Goal: Task Accomplishment & Management: Complete application form

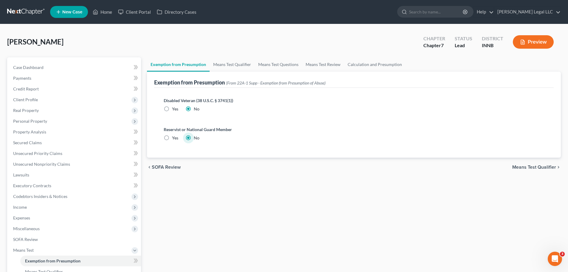
click at [249, 48] on div "[PERSON_NAME] Upgraded Chapter Chapter 7 Status Lead District INNB Preview" at bounding box center [284, 44] width 554 height 26
click at [110, 16] on link "Home" at bounding box center [102, 12] width 25 height 11
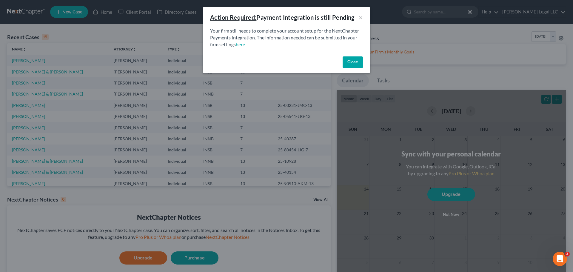
click at [346, 59] on button "Close" at bounding box center [353, 62] width 20 height 12
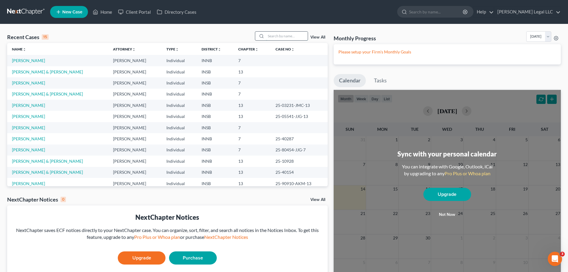
click at [280, 38] on input "search" at bounding box center [287, 36] width 42 height 9
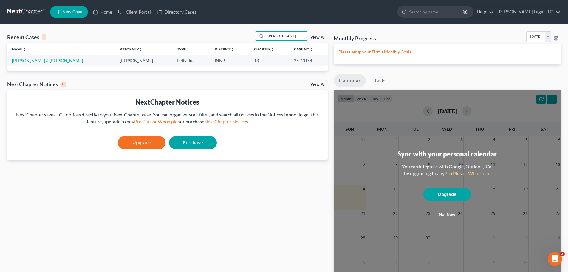
type input "[PERSON_NAME]"
click at [25, 61] on link "[PERSON_NAME] & [PERSON_NAME]" at bounding box center [47, 60] width 71 height 5
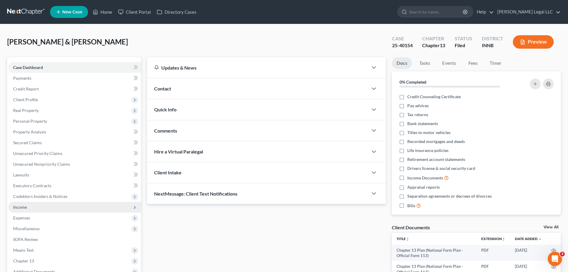
click at [22, 209] on span "Income" at bounding box center [20, 206] width 14 height 5
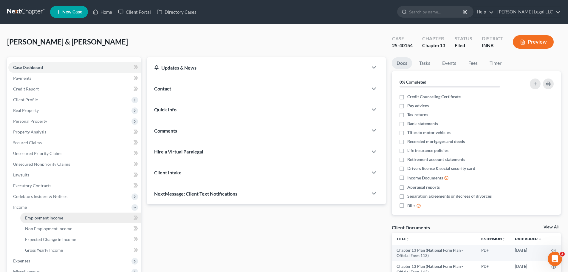
click at [38, 220] on span "Employment Income" at bounding box center [44, 217] width 38 height 5
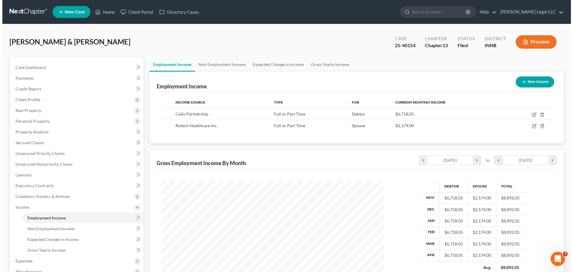
scroll to position [111, 235]
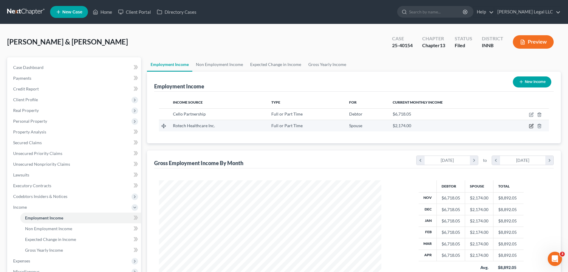
click at [531, 126] on icon "button" at bounding box center [531, 126] width 5 height 5
select select "0"
select select "9"
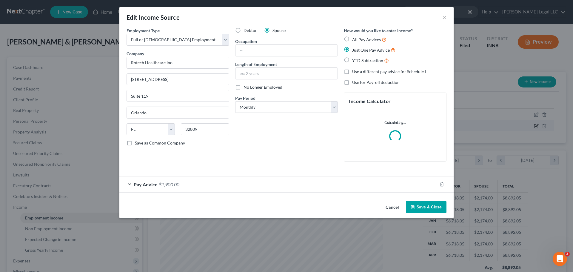
scroll to position [112, 237]
click at [195, 189] on div "Pay Advice $1,900.00" at bounding box center [277, 184] width 317 height 16
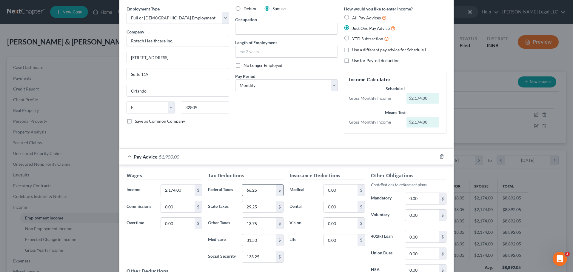
scroll to position [0, 0]
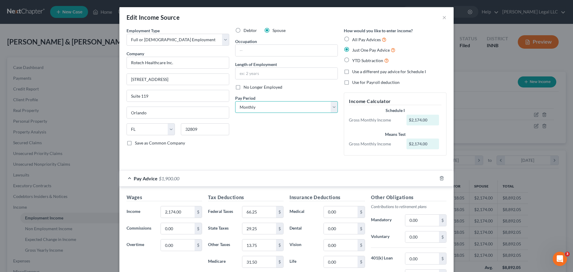
click at [266, 109] on select "Select Monthly Twice Monthly Every Other Week Weekly" at bounding box center [286, 107] width 103 height 12
select select "2"
click at [235, 101] on select "Select Monthly Twice Monthly Every Other Week Weekly" at bounding box center [286, 107] width 103 height 12
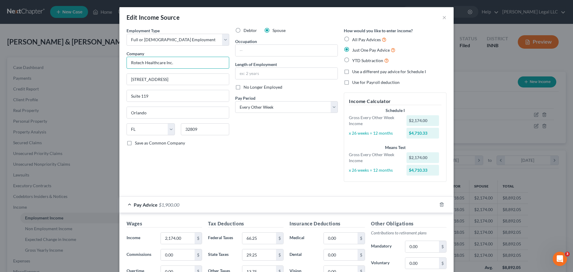
click at [154, 63] on input "Rotech Healthcare Inc." at bounding box center [178, 63] width 103 height 12
click at [179, 67] on input "Lincare" at bounding box center [178, 63] width 103 height 12
type input "Lincare Inc"
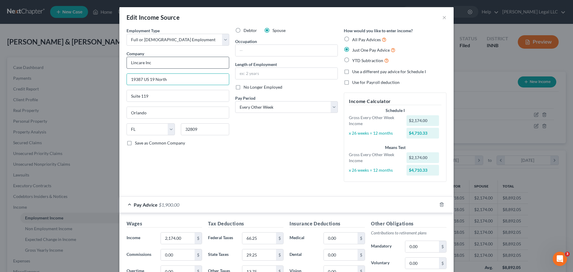
type input "19387 US 19 North"
type input "33764"
type input "Clearwater"
drag, startPoint x: 167, startPoint y: 112, endPoint x: 340, endPoint y: 164, distance: 180.7
click at [168, 113] on input "Clearwater" at bounding box center [178, 112] width 102 height 11
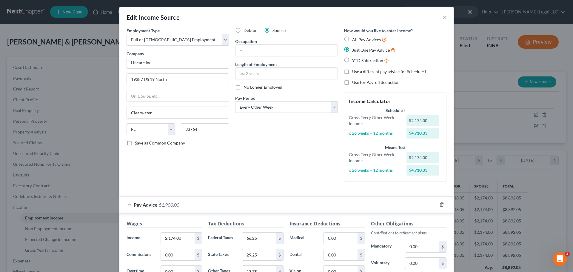
click at [315, 171] on div "Debtor Spouse Occupation Length of Employment No Longer Employed Pay Period * S…" at bounding box center [286, 106] width 109 height 159
click at [249, 46] on input "text" at bounding box center [286, 50] width 102 height 11
click at [152, 63] on input "Lincare Inc" at bounding box center [178, 63] width 103 height 12
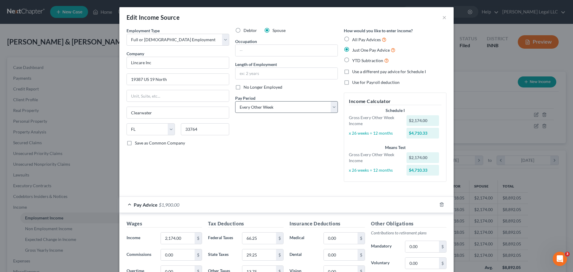
click at [273, 146] on div "Debtor Spouse Occupation Length of Employment No Longer Employed Pay Period * S…" at bounding box center [286, 106] width 109 height 159
click at [253, 78] on input "text" at bounding box center [286, 73] width 102 height 11
type input "1"
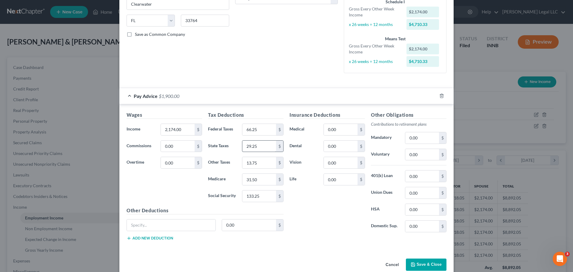
scroll to position [119, 0]
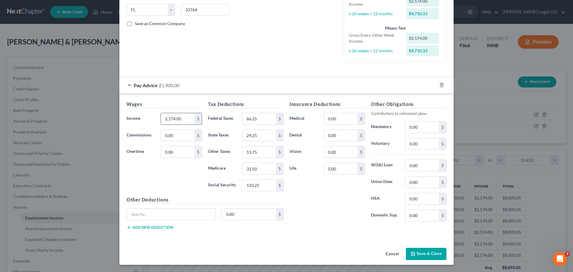
type input "1 month"
click at [173, 123] on input "2,174.00" at bounding box center [178, 118] width 34 height 11
type input "1,359.15"
click at [168, 136] on input "0.00" at bounding box center [178, 135] width 34 height 11
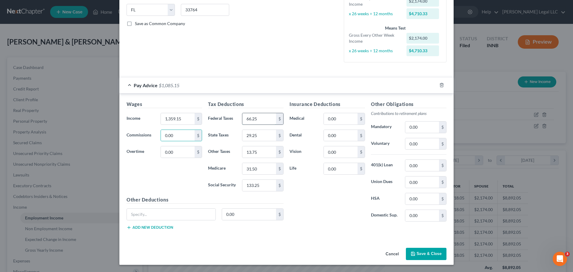
click at [257, 119] on input "66.25" at bounding box center [259, 118] width 34 height 11
type input "20.53"
type input "40.77"
type input "17.40"
click at [262, 169] on input "1" at bounding box center [259, 168] width 34 height 11
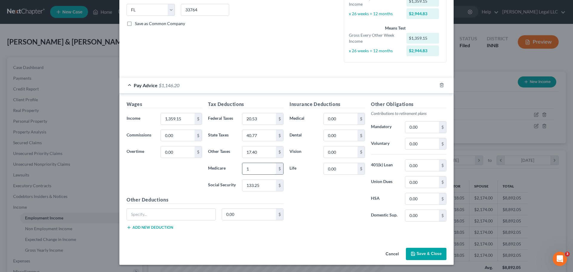
click at [262, 169] on input "1" at bounding box center [259, 168] width 34 height 11
click at [177, 192] on div "Wages Income * 1,359.15 $ Commissions 0.00 $ Overtime 0.00 $" at bounding box center [164, 148] width 81 height 95
click at [250, 172] on input "1" at bounding box center [259, 168] width 34 height 11
type input "19.71"
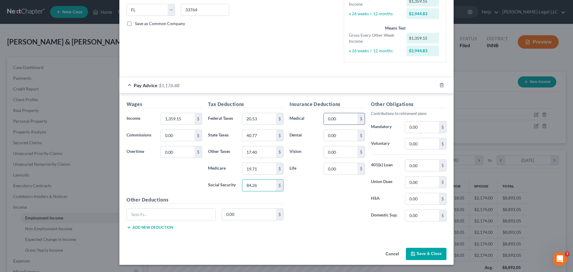
type input "84.26"
click at [332, 117] on input "0.00" at bounding box center [341, 118] width 34 height 11
click at [420, 253] on button "Save & Close" at bounding box center [426, 254] width 41 height 13
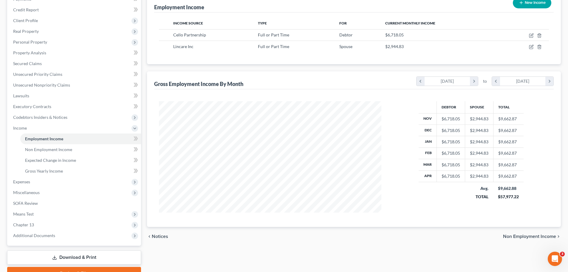
scroll to position [50, 0]
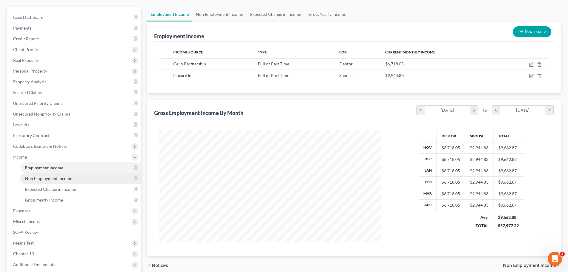
click at [49, 182] on link "Non Employment Income" at bounding box center [80, 178] width 121 height 11
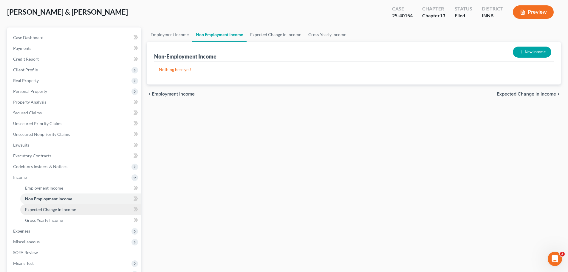
click at [58, 206] on link "Expected Change in Income" at bounding box center [80, 209] width 121 height 11
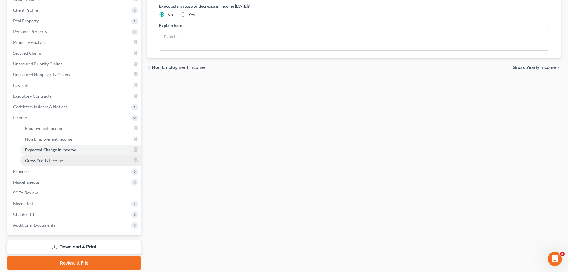
click at [41, 160] on span "Gross Yearly Income" at bounding box center [44, 160] width 38 height 5
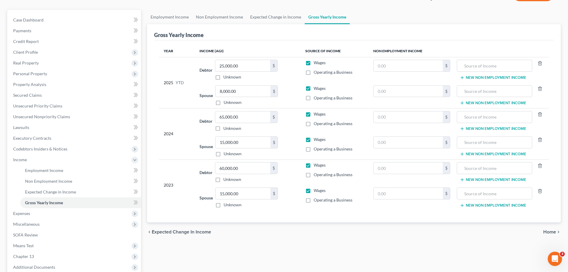
scroll to position [60, 0]
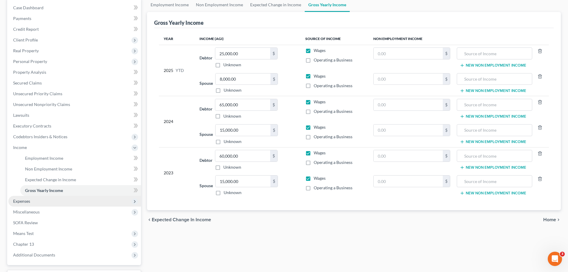
click at [28, 202] on span "Expenses" at bounding box center [21, 200] width 17 height 5
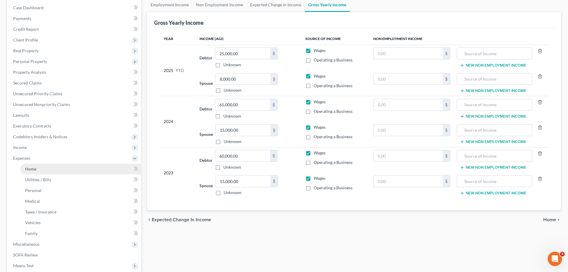
click at [35, 171] on span "Home" at bounding box center [30, 168] width 11 height 5
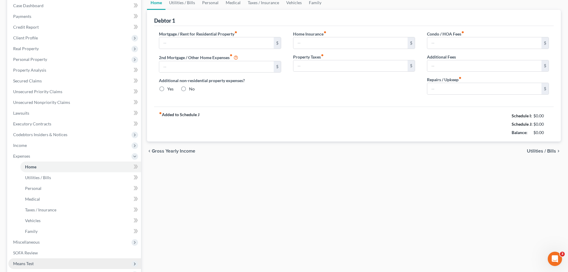
type input "1,725.00"
type input "0.00"
radio input "true"
type input "150.00"
type input "0.00"
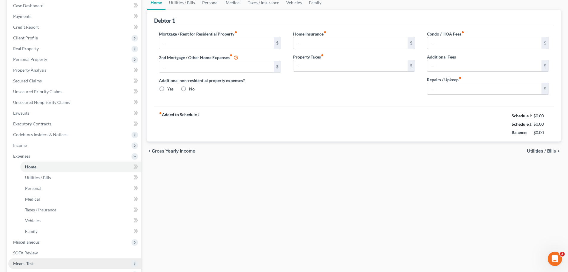
type input "0.00"
type input "150.00"
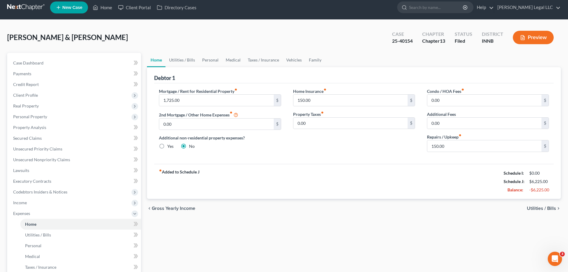
click at [30, 207] on ul "Case Dashboard Payments Invoices Payments Payments Credit Report Client Profile" at bounding box center [74, 203] width 133 height 290
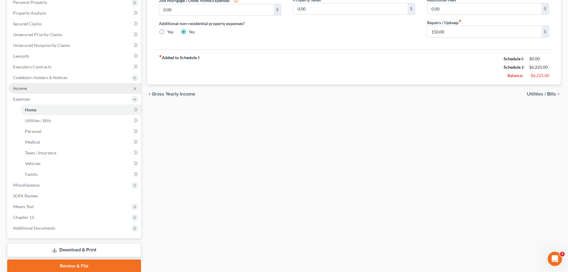
scroll to position [119, 0]
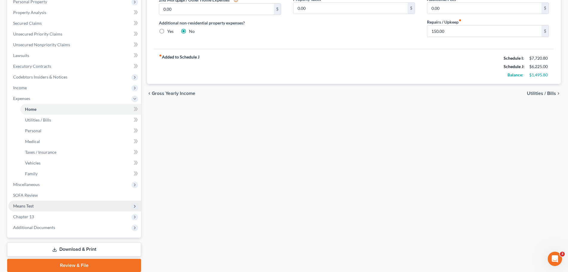
click at [29, 207] on span "Means Test" at bounding box center [23, 205] width 21 height 5
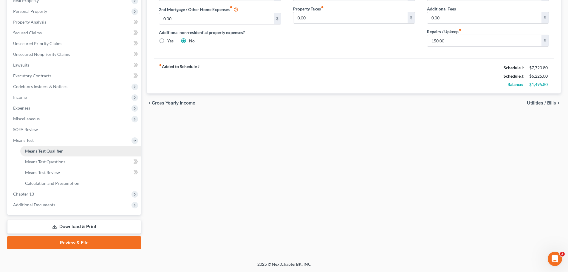
click at [44, 149] on span "Means Test Qualifier" at bounding box center [44, 150] width 38 height 5
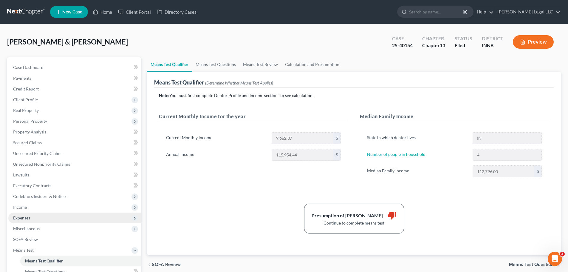
click at [25, 215] on span "Expenses" at bounding box center [74, 217] width 133 height 11
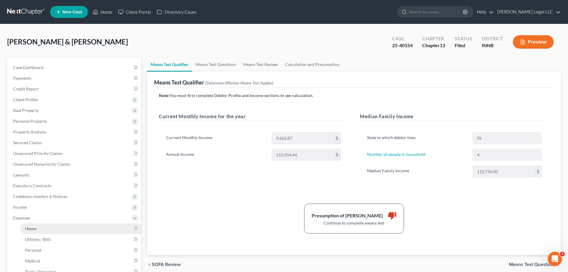
click at [32, 228] on span "Home" at bounding box center [30, 228] width 11 height 5
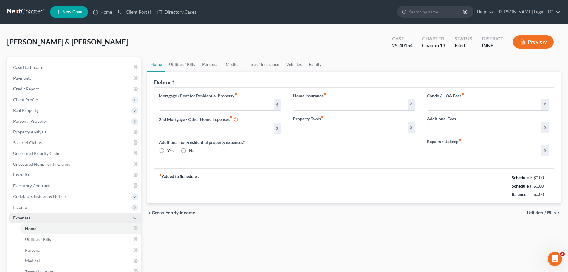
type input "1,725.00"
type input "0.00"
radio input "true"
type input "150.00"
type input "0.00"
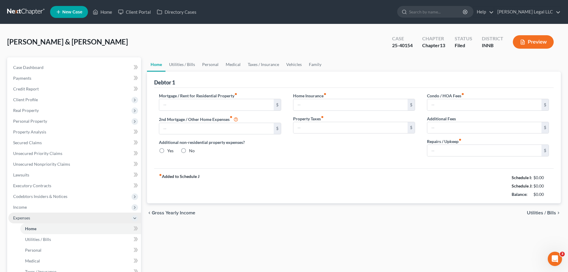
type input "0.00"
type input "150.00"
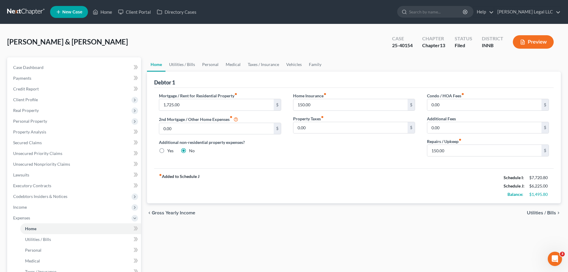
drag, startPoint x: 208, startPoint y: 178, endPoint x: 162, endPoint y: 178, distance: 46.0
click at [162, 178] on div "fiber_manual_record Added to Schedule J Schedule I: $7,720.80 Schedule J: $6,22…" at bounding box center [354, 185] width 400 height 35
click at [163, 189] on strong "fiber_manual_record Added to Schedule J" at bounding box center [179, 185] width 41 height 25
click at [260, 162] on div "Mortgage / Rent for Residential Property fiber_manual_record 1,725.00 $ 2nd Mor…" at bounding box center [354, 128] width 400 height 81
click at [40, 238] on span "Utilities / Bills" at bounding box center [38, 239] width 26 height 5
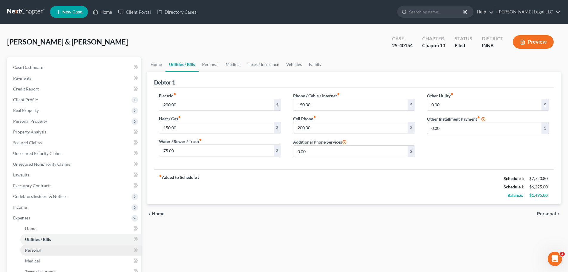
click at [27, 254] on link "Personal" at bounding box center [80, 250] width 121 height 11
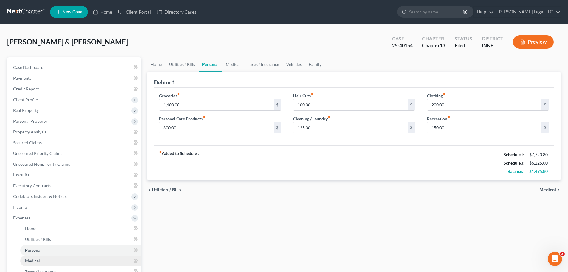
click at [30, 262] on span "Medical" at bounding box center [32, 260] width 15 height 5
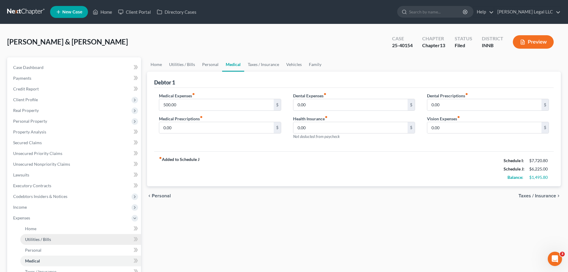
scroll to position [30, 0]
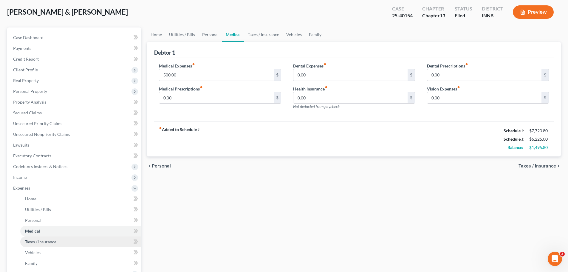
click at [38, 242] on span "Taxes / Insurance" at bounding box center [40, 241] width 31 height 5
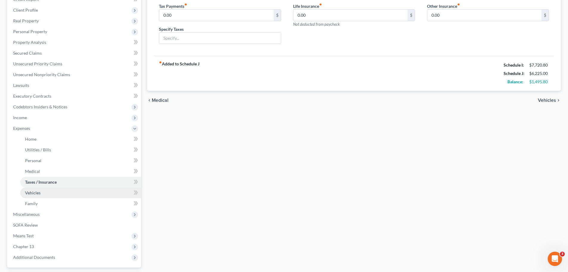
click at [33, 194] on span "Vehicles" at bounding box center [33, 192] width 16 height 5
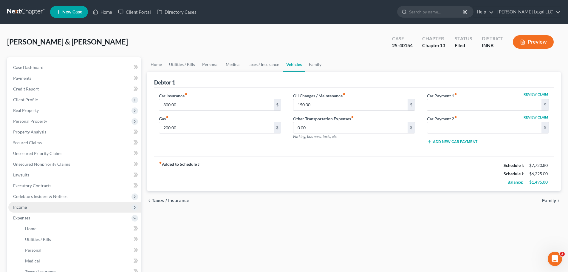
scroll to position [60, 0]
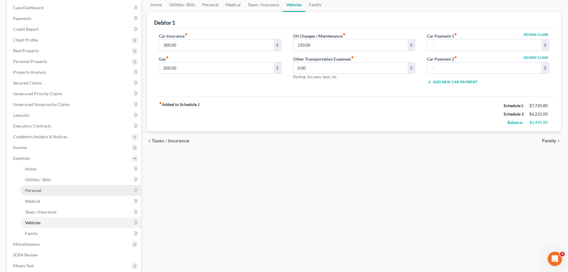
click at [34, 192] on span "Personal" at bounding box center [33, 190] width 16 height 5
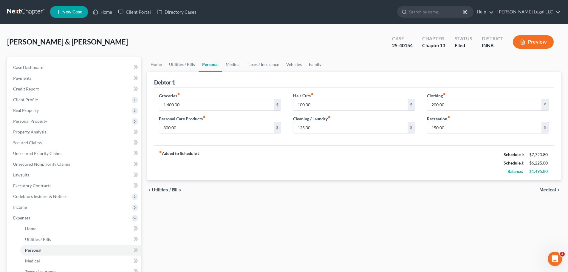
click at [318, 201] on div "Home Utilities / Bills Personal Medical Taxes / Insurance Vehicles Family Debto…" at bounding box center [354, 224] width 420 height 334
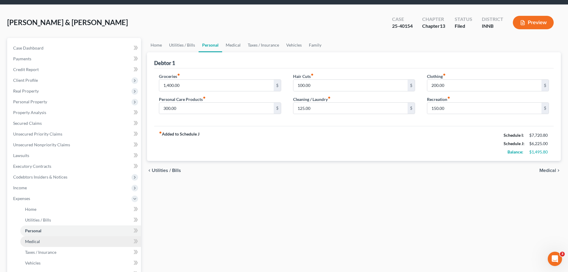
scroll to position [30, 0]
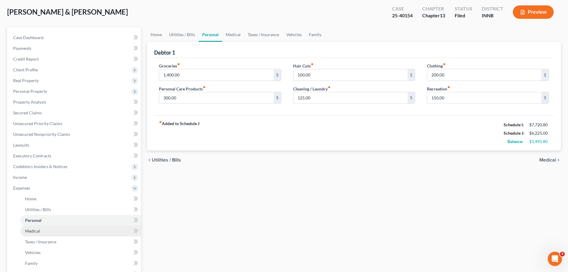
click at [25, 228] on span "Medical" at bounding box center [32, 230] width 15 height 5
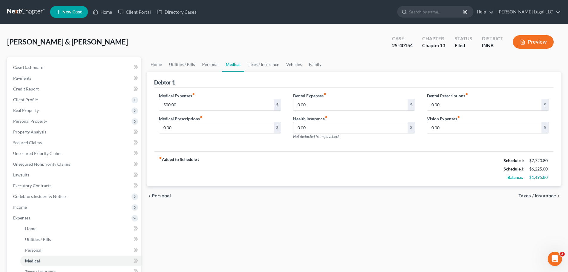
click at [277, 215] on div "Home Utilities / Bills Personal Medical Taxes / Insurance Vehicles Family Debto…" at bounding box center [354, 224] width 420 height 334
click at [102, 11] on link "Home" at bounding box center [102, 12] width 25 height 11
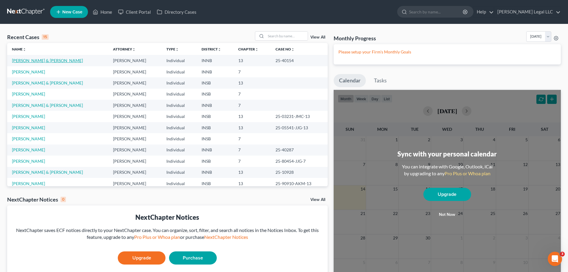
click at [55, 61] on link "[PERSON_NAME] & [PERSON_NAME]" at bounding box center [47, 60] width 71 height 5
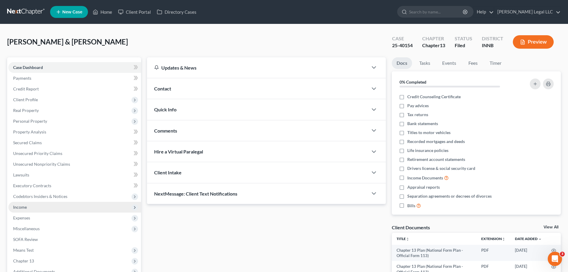
click at [23, 208] on span "Income" at bounding box center [20, 206] width 14 height 5
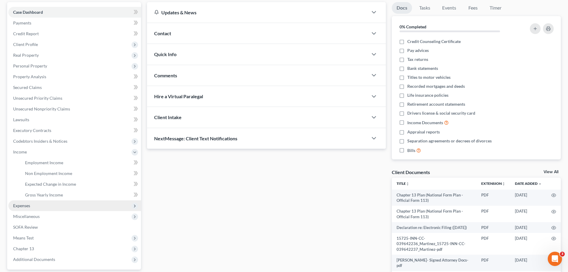
scroll to position [60, 0]
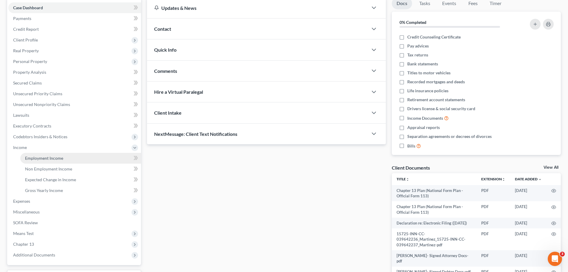
click at [42, 160] on span "Employment Income" at bounding box center [44, 157] width 38 height 5
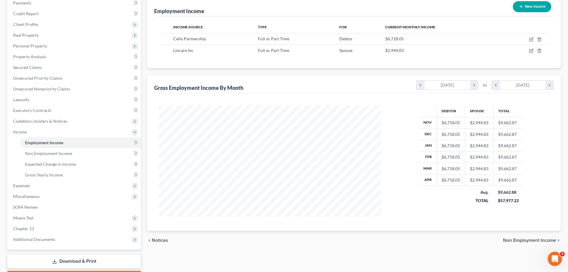
scroll to position [20, 0]
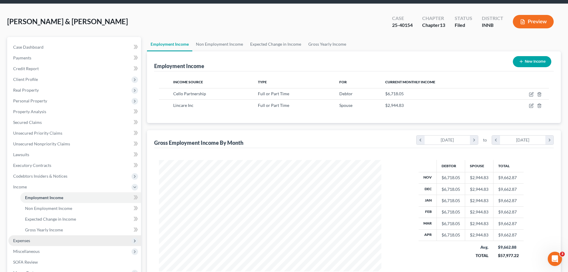
click at [18, 242] on span "Expenses" at bounding box center [21, 240] width 17 height 5
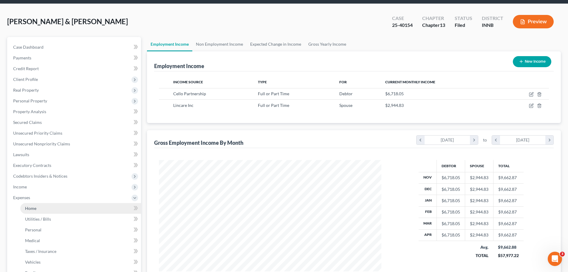
click at [39, 207] on link "Home" at bounding box center [80, 208] width 121 height 11
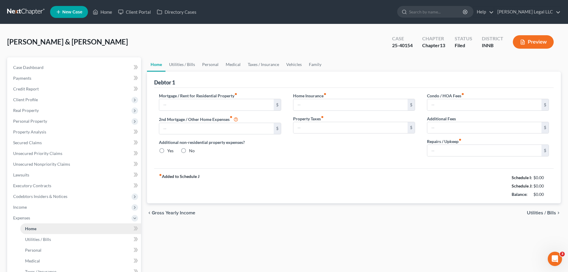
type input "1,725.00"
type input "0.00"
radio input "true"
type input "150.00"
type input "0.00"
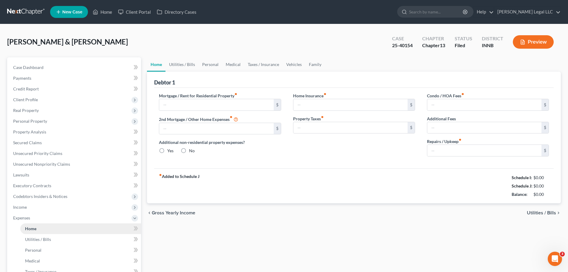
type input "0.00"
type input "150.00"
click at [42, 240] on span "Utilities / Bills" at bounding box center [38, 239] width 26 height 5
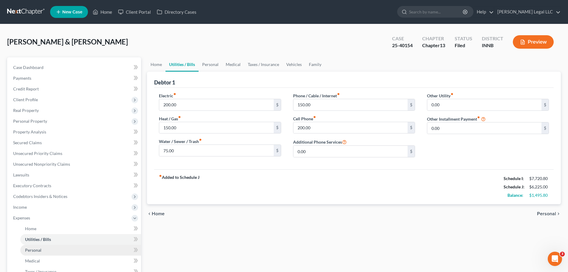
click at [43, 249] on link "Personal" at bounding box center [80, 250] width 121 height 11
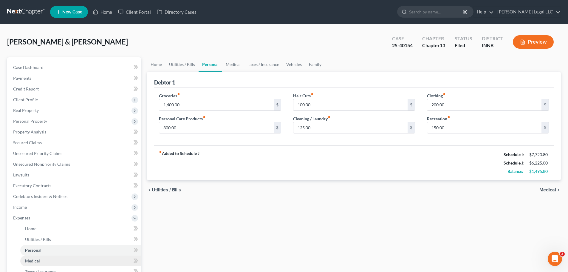
click at [30, 258] on span "Medical" at bounding box center [32, 260] width 15 height 5
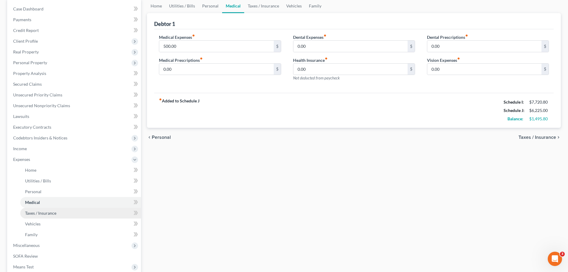
scroll to position [60, 0]
click at [27, 209] on link "Taxes / Insurance" at bounding box center [80, 211] width 121 height 11
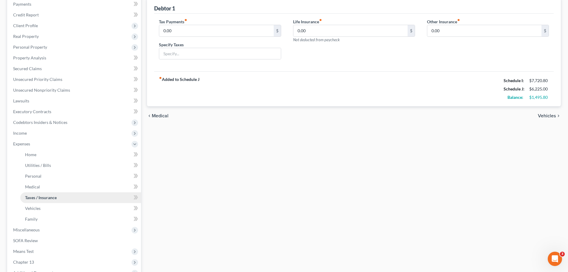
scroll to position [90, 0]
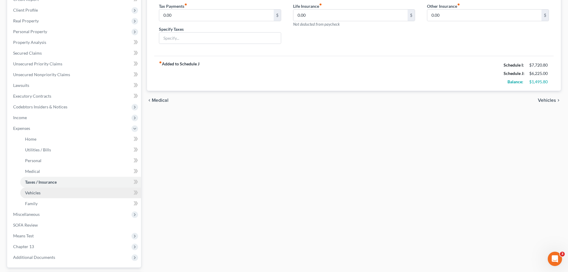
click at [36, 196] on link "Vehicles" at bounding box center [80, 192] width 121 height 11
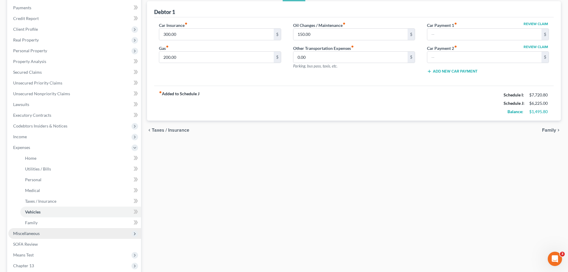
scroll to position [90, 0]
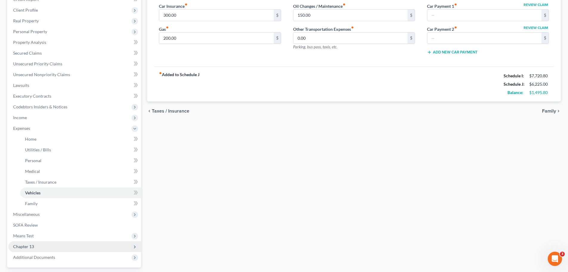
click at [27, 241] on span "Chapter 13" at bounding box center [74, 246] width 133 height 11
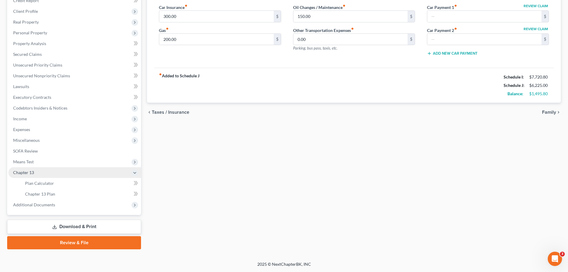
scroll to position [88, 0]
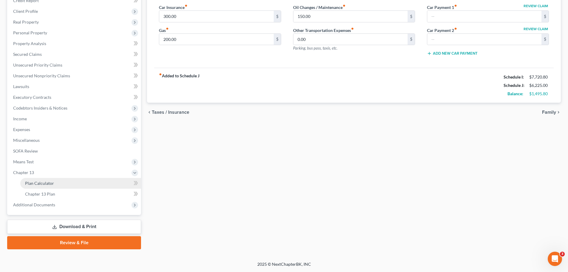
click at [34, 183] on span "Plan Calculator" at bounding box center [39, 183] width 29 height 5
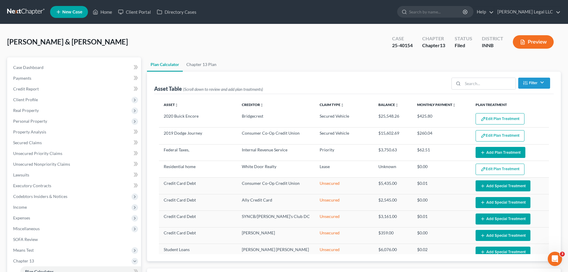
select select "59"
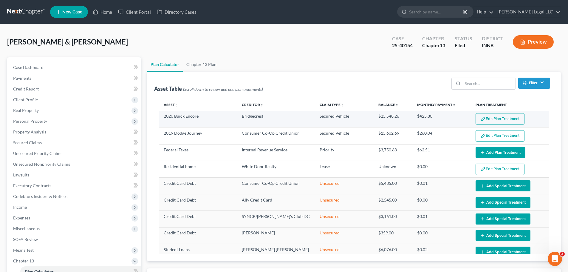
click at [500, 115] on button "Edit Plan Treatment" at bounding box center [500, 118] width 49 height 11
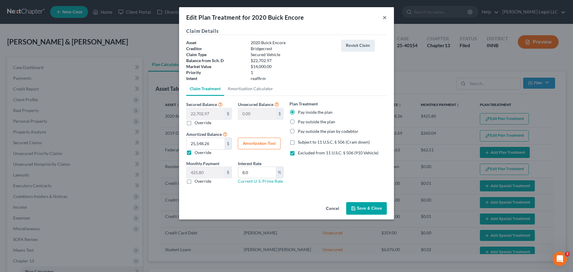
click at [386, 16] on button "×" at bounding box center [385, 17] width 4 height 7
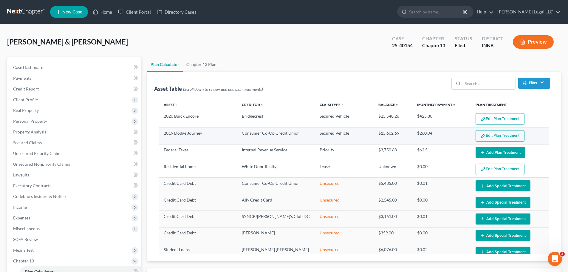
click at [495, 135] on button "Edit Plan Treatment" at bounding box center [500, 135] width 49 height 11
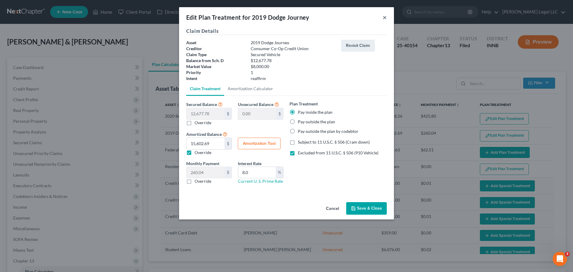
click at [385, 16] on button "×" at bounding box center [385, 17] width 4 height 7
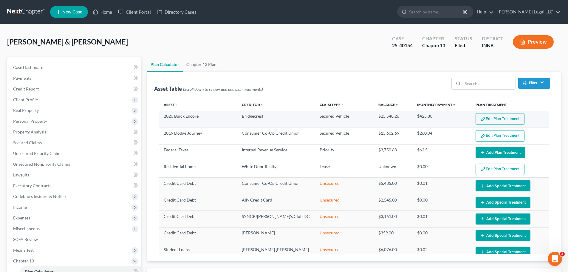
click at [496, 123] on button "Edit Plan Treatment" at bounding box center [500, 118] width 49 height 11
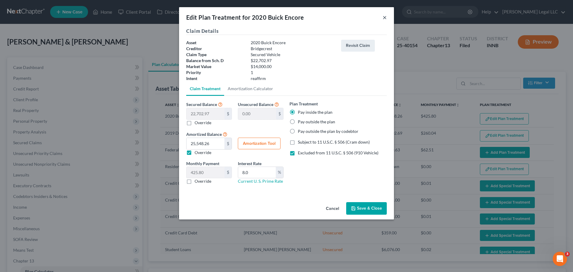
click at [384, 18] on button "×" at bounding box center [385, 17] width 4 height 7
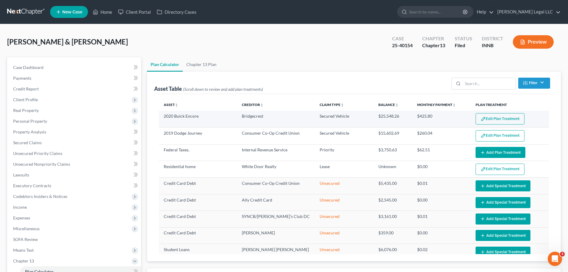
click at [497, 124] on button "Edit Plan Treatment" at bounding box center [500, 118] width 49 height 11
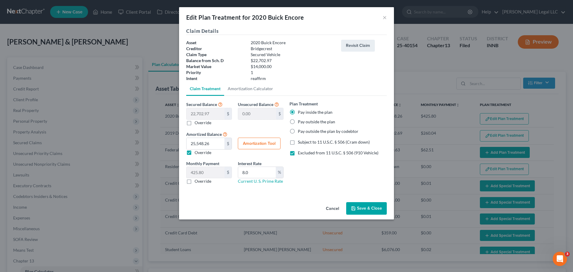
drag, startPoint x: 266, startPoint y: 137, endPoint x: 266, endPoint y: 140, distance: 3.3
click at [266, 138] on div "Amortized Balance 22,702.97 $ 25,548.26 $ Override Amortization Tool" at bounding box center [234, 142] width 103 height 25
click at [266, 141] on button "Amortization Tool" at bounding box center [259, 144] width 43 height 12
type input "22,702.97"
type input "8.0"
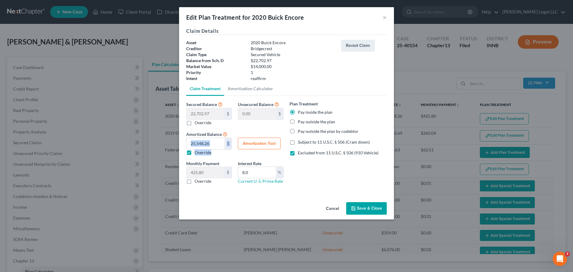
type input "60"
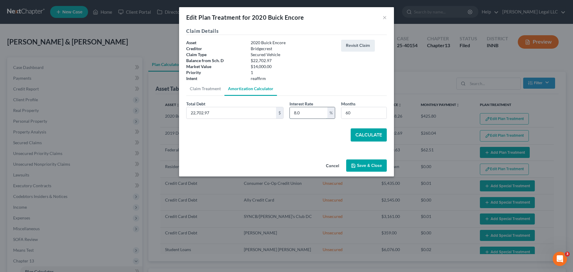
click at [306, 111] on input "8.0" at bounding box center [309, 112] width 38 height 11
type input "7.5"
click at [370, 139] on button "Calculate" at bounding box center [369, 134] width 36 height 13
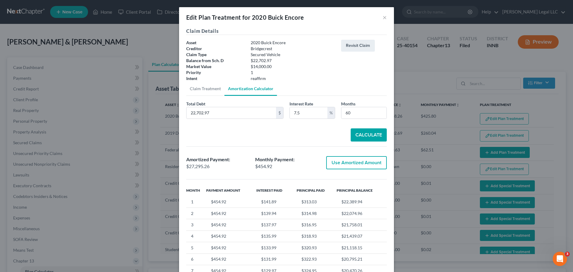
click at [368, 163] on button "Use Amortized Amount" at bounding box center [356, 162] width 61 height 13
type input "27,295.25"
type input "454.92"
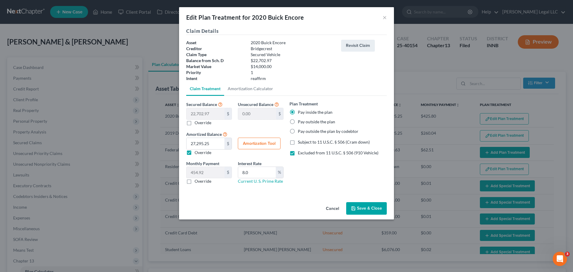
click at [365, 209] on button "Save & Close" at bounding box center [366, 208] width 41 height 13
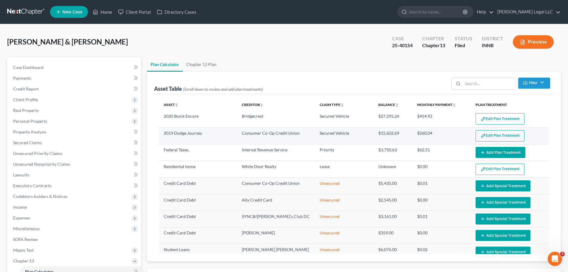
select select "59"
click at [496, 136] on button "Edit Plan Treatment" at bounding box center [500, 135] width 49 height 11
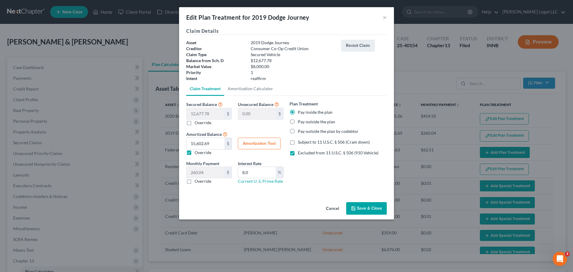
click at [272, 148] on button "Amortization Tool" at bounding box center [259, 144] width 43 height 12
type input "12,677.78"
type input "8.0"
type input "60"
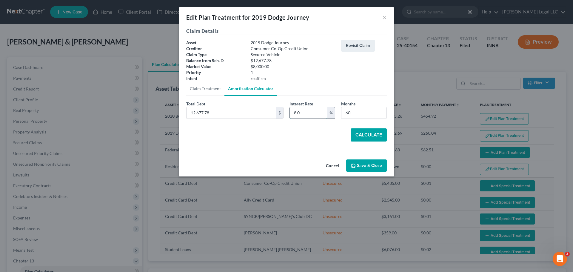
click at [309, 116] on input "8.0" at bounding box center [309, 112] width 38 height 11
type input "7.5"
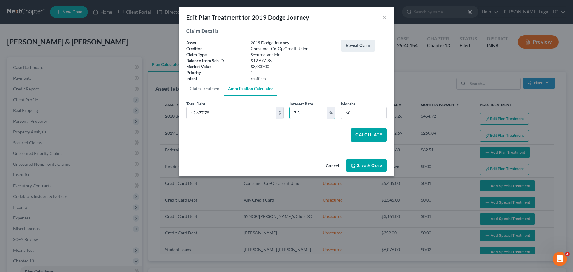
click at [366, 142] on div "Secured Balance 12,677.78 $ 0.00 $ Override Unsecured Balance 0.00 $ Amortized …" at bounding box center [286, 123] width 201 height 55
click at [371, 139] on button "Calculate" at bounding box center [369, 134] width 36 height 13
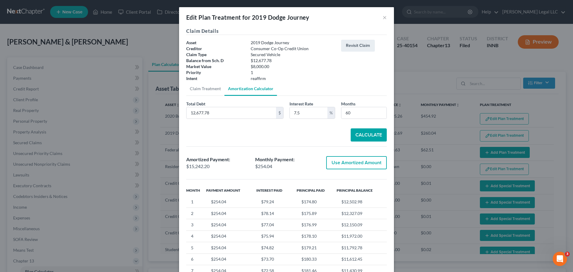
click at [363, 165] on button "Use Amortized Amount" at bounding box center [356, 162] width 61 height 13
type input "15,242.20"
type input "254.03"
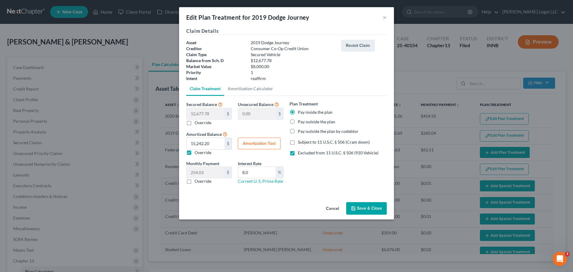
click at [357, 201] on div "Cancel Save & Close" at bounding box center [286, 210] width 215 height 20
click at [358, 211] on button "Save & Close" at bounding box center [366, 208] width 41 height 13
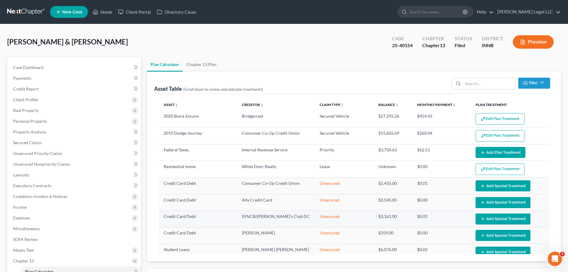
select select "59"
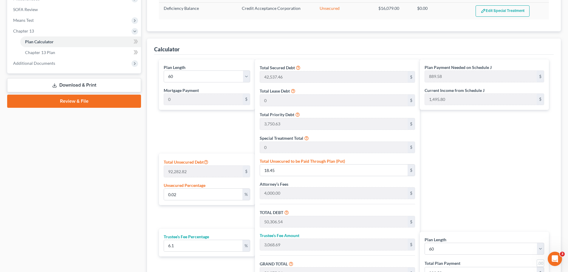
scroll to position [298, 0]
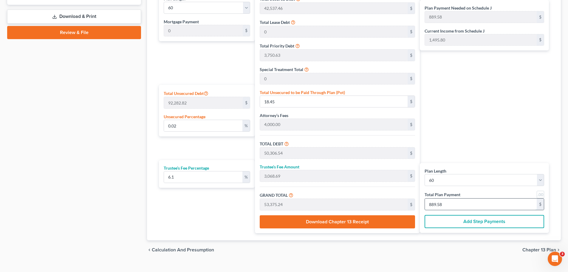
click at [464, 204] on input "889.58" at bounding box center [481, 203] width 112 height 11
type input "0"
type input "452.40"
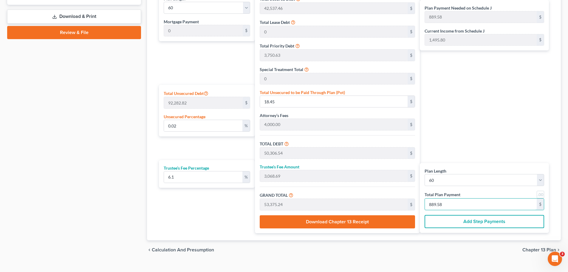
type input "27.59"
type input "480.00"
type input "8"
type input "4,863.33"
type input "296.66"
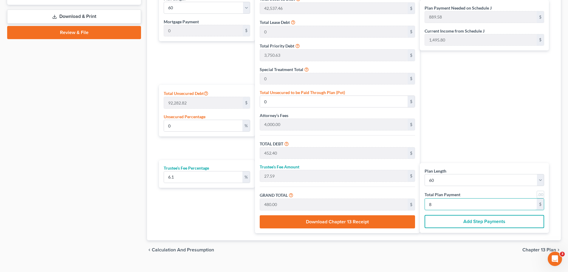
type input "5,160.00"
type input "86"
type input "48,916.11"
type input "2,983.88"
type input "51,900.00"
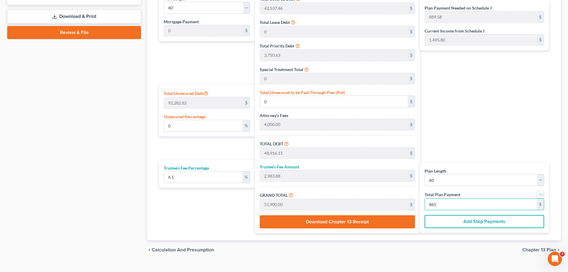
type input "86"
type input "4,863.33"
type input "296.66"
type input "5,160.00"
type input "86"
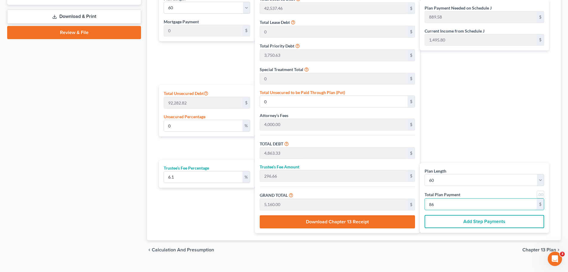
type input "452.40"
type input "27.59"
type input "480.00"
type input "8"
type input "0"
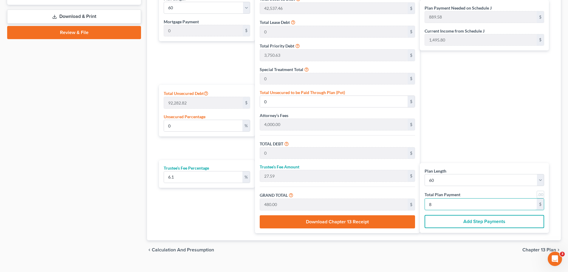
type input "0"
type input "452.40"
type input "27.59"
type input "480.00"
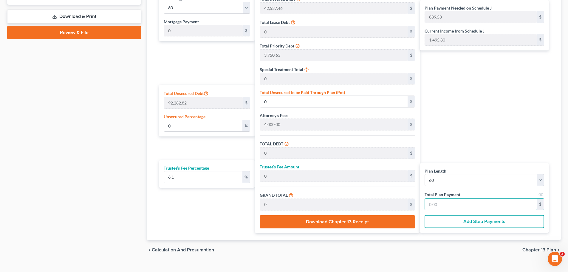
type input "8"
type input "4,919.88"
type input "300.11"
type input "5,220.00"
type input "87"
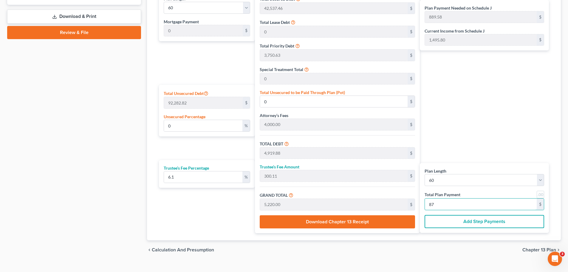
type input "49,198.86"
type input "3,001.13"
type input "52,200.00"
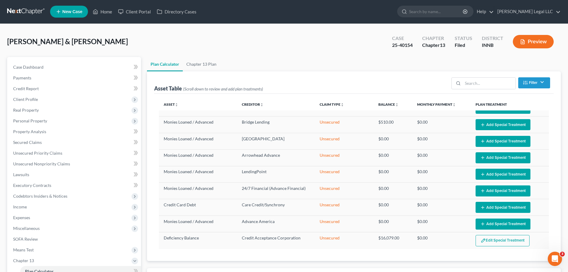
scroll to position [0, 0]
type input "870"
drag, startPoint x: 412, startPoint y: 45, endPoint x: 386, endPoint y: 47, distance: 26.3
click at [386, 47] on div "Case 25-40154 Chapter Chapter 13 Status Filed District INNB Preview" at bounding box center [473, 41] width 176 height 21
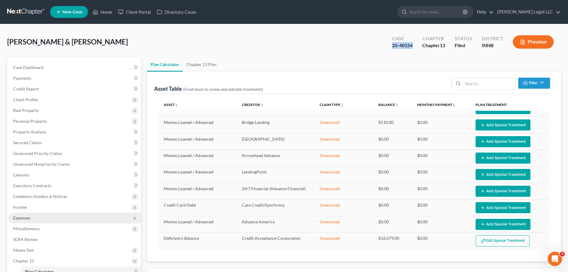
copy div "25-40154"
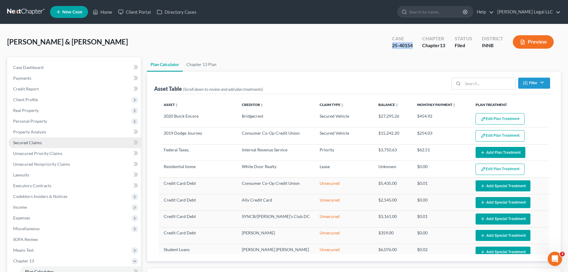
click at [39, 139] on link "Secured Claims" at bounding box center [74, 142] width 133 height 11
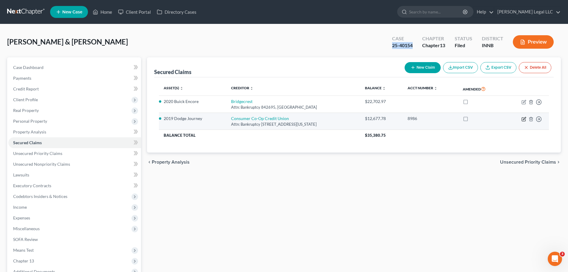
click at [526, 119] on icon "button" at bounding box center [524, 119] width 5 height 5
select select "14"
select select "2"
select select "0"
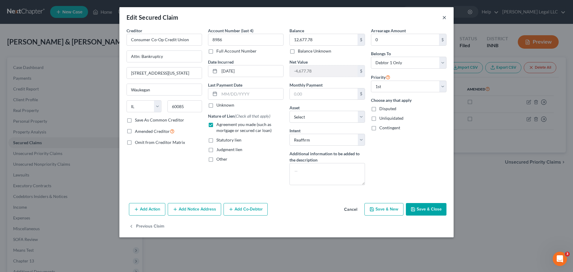
click at [444, 16] on button "×" at bounding box center [444, 17] width 4 height 7
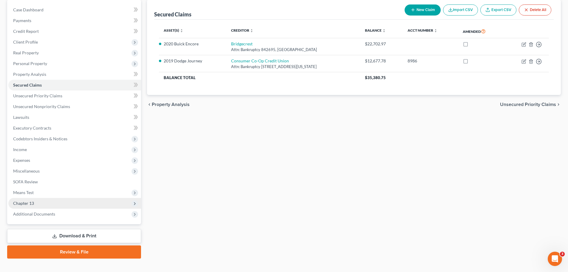
scroll to position [60, 0]
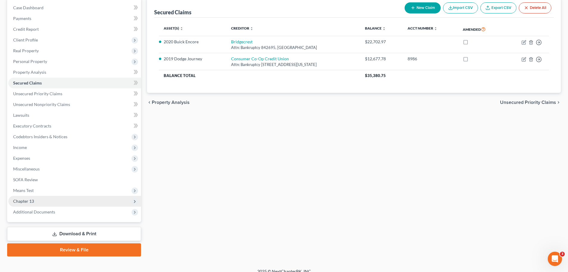
click at [34, 202] on span "Chapter 13" at bounding box center [74, 201] width 133 height 11
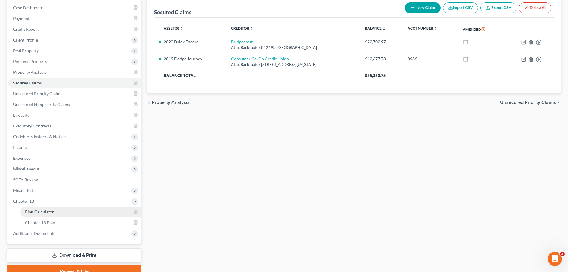
click at [36, 210] on span "Plan Calculator" at bounding box center [39, 211] width 29 height 5
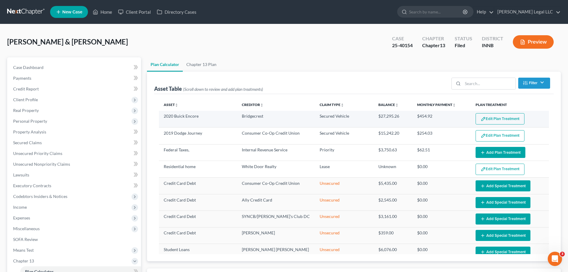
select select "59"
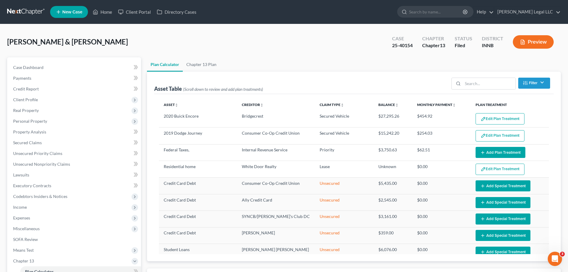
click at [490, 118] on button "Edit Plan Treatment" at bounding box center [500, 118] width 49 height 11
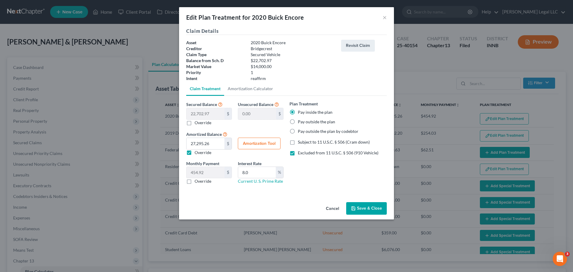
click at [258, 144] on button "Amortization Tool" at bounding box center [259, 144] width 43 height 12
type input "22,702.97"
type input "8.0"
type input "60"
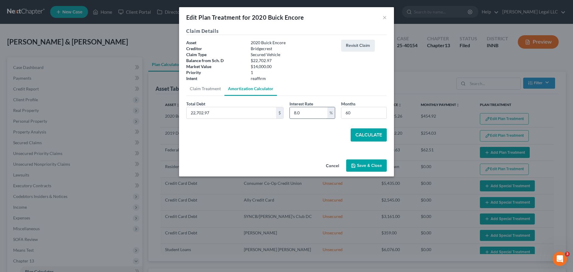
click at [317, 112] on input "8.0" at bounding box center [309, 112] width 38 height 11
type input "7.5"
click at [354, 131] on button "Calculate" at bounding box center [369, 134] width 36 height 13
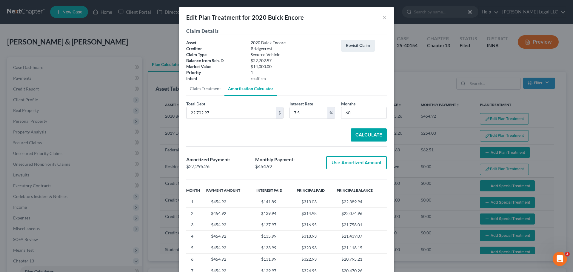
click at [358, 168] on button "Use Amortized Amount" at bounding box center [356, 162] width 61 height 13
type input "27,295.25"
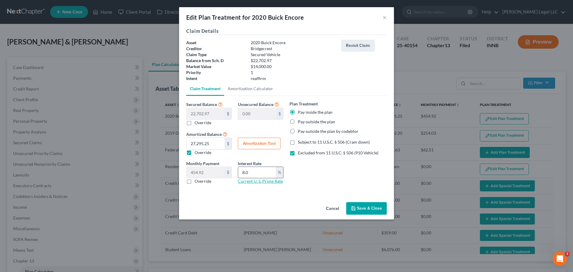
drag, startPoint x: 243, startPoint y: 179, endPoint x: 251, endPoint y: 174, distance: 9.1
click at [243, 179] on link "Current U. S. Prime Rate" at bounding box center [260, 180] width 45 height 5
click at [252, 172] on input "8.0" at bounding box center [257, 172] width 38 height 11
click at [253, 172] on input "8.0" at bounding box center [257, 172] width 38 height 11
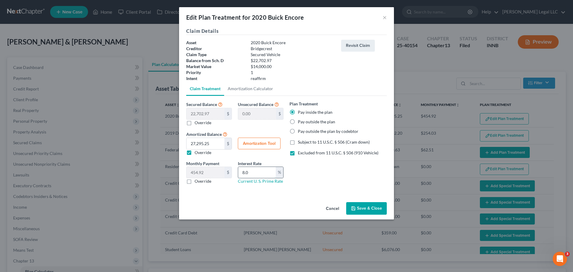
click at [253, 172] on input "8.0" at bounding box center [257, 172] width 38 height 11
click at [254, 172] on input "8.0" at bounding box center [257, 172] width 38 height 11
type input "7.5"
click at [252, 140] on button "Amortization Tool" at bounding box center [259, 144] width 43 height 12
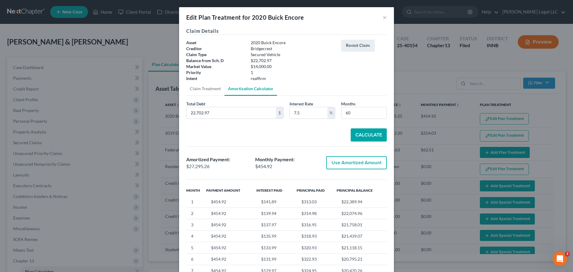
click at [371, 135] on button "Calculate" at bounding box center [369, 134] width 36 height 13
click at [355, 161] on button "Use Amortized Amount" at bounding box center [356, 162] width 61 height 13
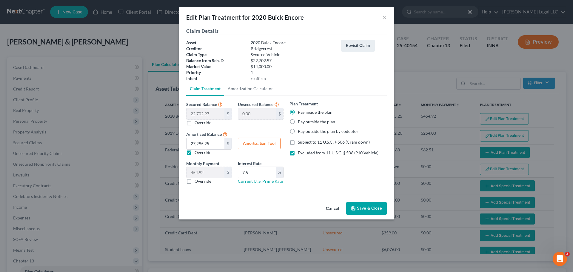
click at [371, 209] on button "Save & Close" at bounding box center [366, 208] width 41 height 13
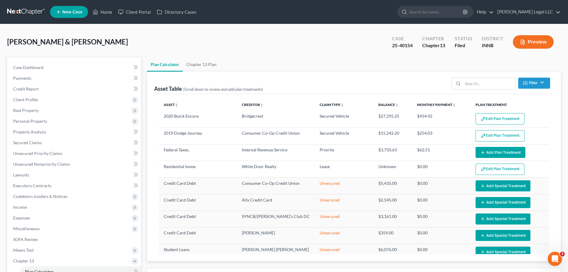
select select "59"
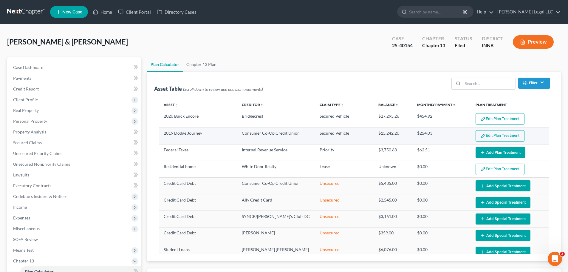
click at [500, 137] on button "Edit Plan Treatment" at bounding box center [500, 135] width 49 height 11
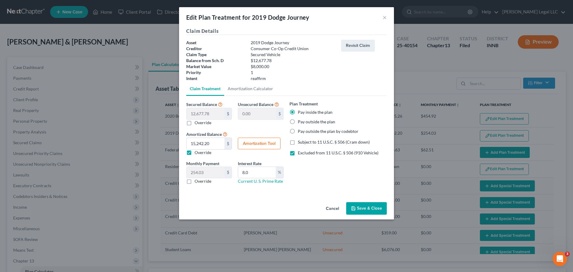
click at [263, 145] on button "Amortization Tool" at bounding box center [259, 144] width 43 height 12
type input "12,677.78"
type input "8.0"
type input "60"
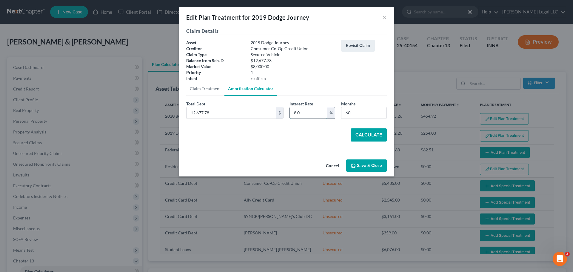
click at [300, 112] on input "8.0" at bounding box center [309, 112] width 38 height 11
type input "7.5"
click at [364, 131] on button "Calculate" at bounding box center [369, 134] width 36 height 13
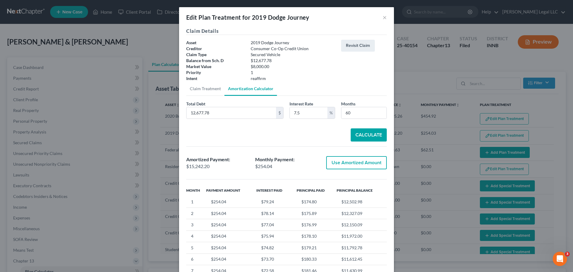
click at [363, 156] on button "Use Amortized Amount" at bounding box center [356, 162] width 61 height 13
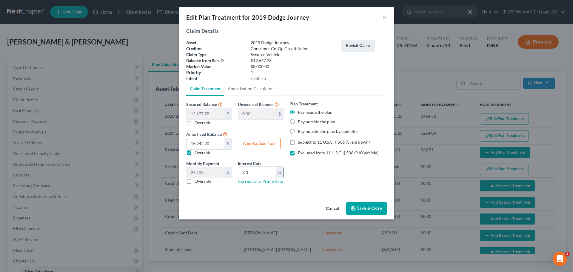
click at [248, 173] on input "8.0" at bounding box center [257, 172] width 38 height 11
type input "7.5"
click at [357, 205] on button "Save & Close" at bounding box center [366, 208] width 41 height 13
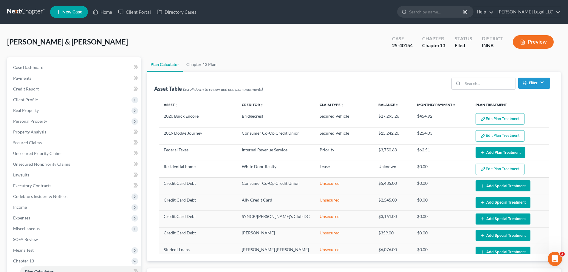
select select "59"
click at [36, 140] on span "Secured Claims" at bounding box center [27, 142] width 29 height 5
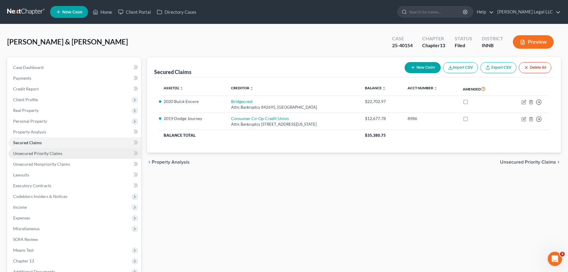
click at [31, 151] on span "Unsecured Priority Claims" at bounding box center [37, 153] width 49 height 5
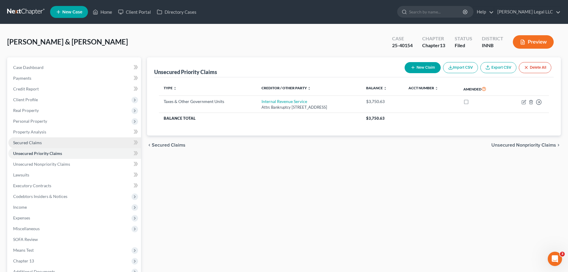
click at [53, 142] on link "Secured Claims" at bounding box center [74, 142] width 133 height 11
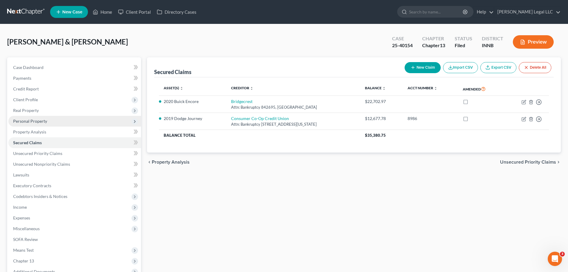
click at [25, 120] on span "Personal Property" at bounding box center [30, 120] width 34 height 5
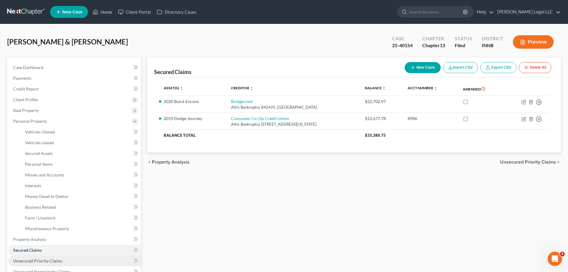
click at [29, 263] on span "Unsecured Priority Claims" at bounding box center [37, 260] width 49 height 5
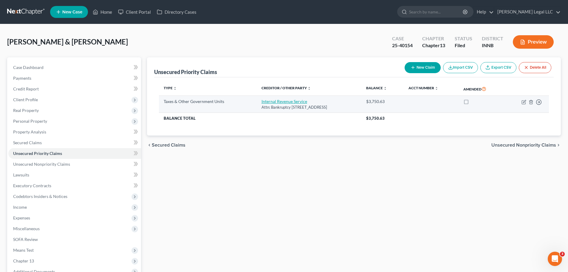
click at [264, 101] on link "Internal Revenue Service" at bounding box center [285, 101] width 46 height 5
select select "0"
select select "39"
select select "2"
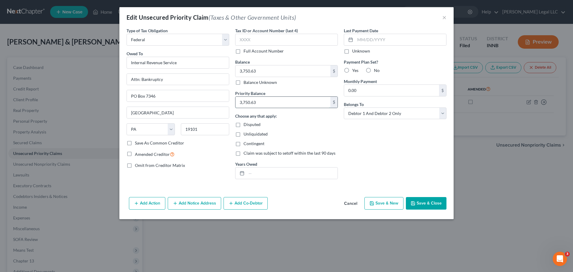
click at [262, 100] on input "3,750.63" at bounding box center [282, 102] width 95 height 11
drag, startPoint x: 262, startPoint y: 100, endPoint x: 531, endPoint y: 86, distance: 269.5
click at [262, 100] on input "3,750.63" at bounding box center [282, 102] width 95 height 11
click at [286, 99] on input "3,750.63" at bounding box center [282, 102] width 95 height 11
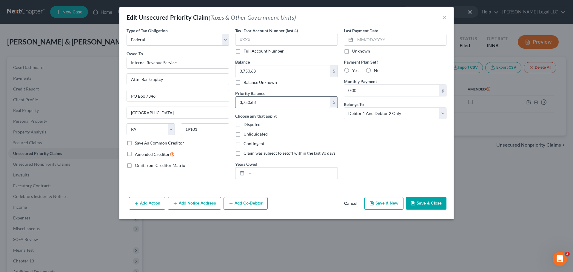
click at [286, 100] on input "3,750.63" at bounding box center [282, 102] width 95 height 11
click at [252, 103] on input "3,713.69" at bounding box center [282, 102] width 95 height 11
type input "3,713.79"
click at [430, 205] on button "Save & Close" at bounding box center [426, 203] width 41 height 13
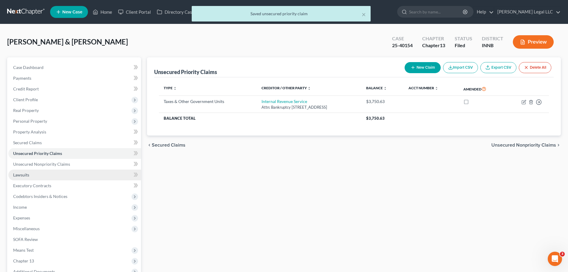
drag, startPoint x: 368, startPoint y: 206, endPoint x: 35, endPoint y: 180, distance: 334.3
click at [365, 206] on div "Unsecured Priority Claims New Claim Import CSV Export CSV Delete All Type expan…" at bounding box center [354, 186] width 420 height 259
click at [30, 165] on span "Unsecured Nonpriority Claims" at bounding box center [41, 163] width 57 height 5
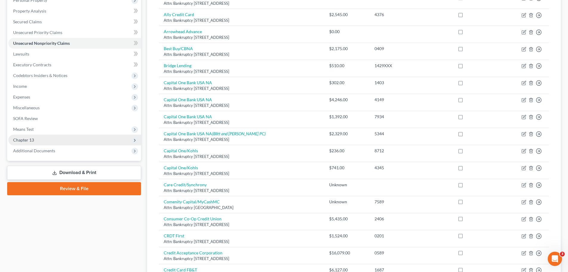
scroll to position [121, 0]
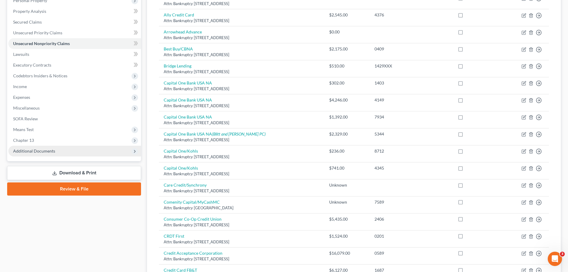
drag, startPoint x: 39, startPoint y: 141, endPoint x: 38, endPoint y: 149, distance: 7.8
click at [39, 141] on span "Chapter 13" at bounding box center [74, 140] width 133 height 11
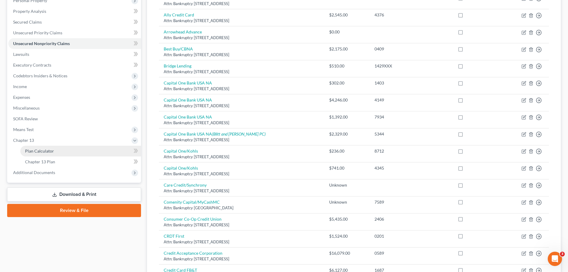
click at [40, 151] on span "Plan Calculator" at bounding box center [39, 150] width 29 height 5
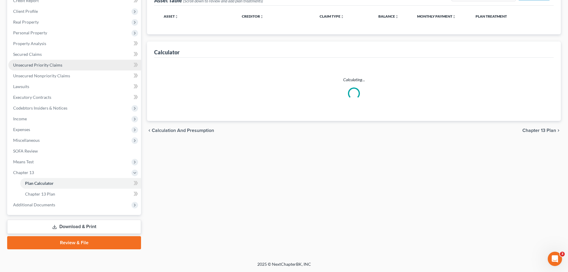
scroll to position [7, 0]
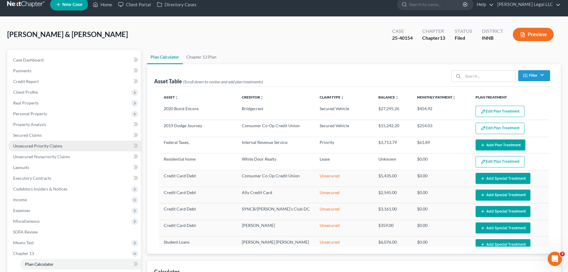
select select "59"
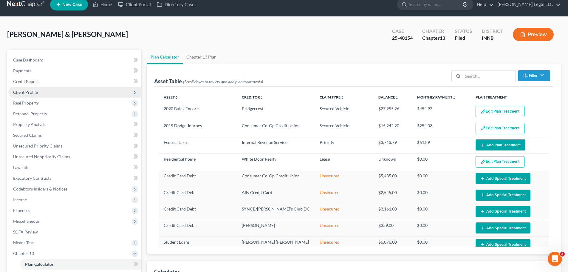
click at [20, 92] on span "Client Profile" at bounding box center [25, 92] width 25 height 5
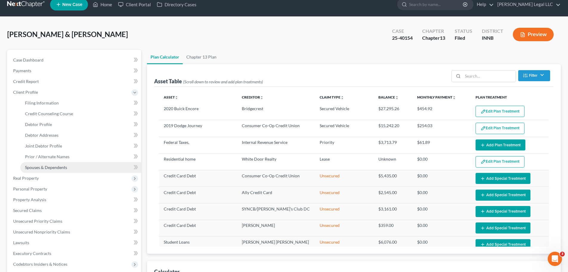
click at [30, 168] on span "Spouses & Dependents" at bounding box center [46, 167] width 42 height 5
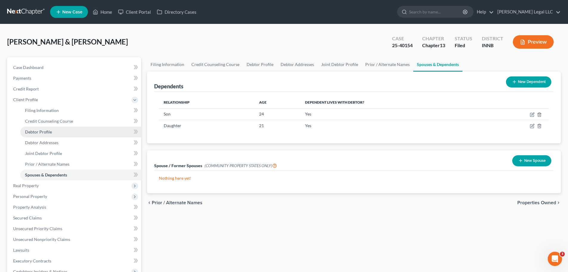
click at [34, 133] on span "Debtor Profile" at bounding box center [38, 131] width 27 height 5
select select "1"
select select "3"
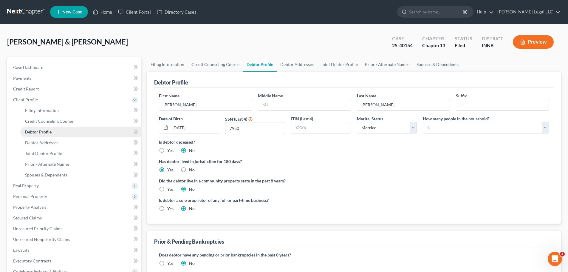
radio input "true"
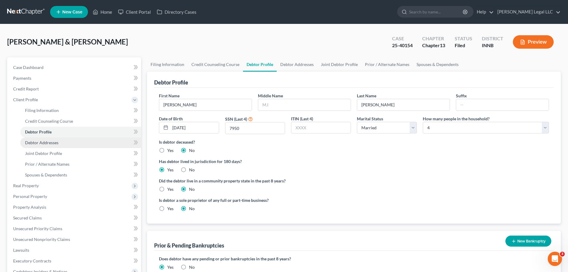
click at [32, 143] on span "Debtor Addresses" at bounding box center [41, 142] width 33 height 5
